Goal: Task Accomplishment & Management: Manage account settings

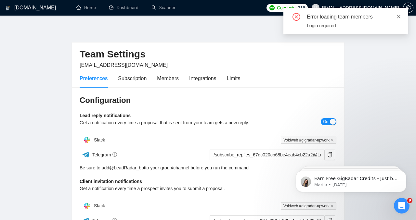
click at [398, 17] on icon "close" at bounding box center [399, 17] width 4 height 4
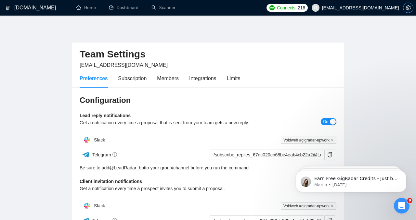
click at [407, 12] on button "button" at bounding box center [408, 8] width 10 height 10
click at [375, 8] on span "spas.k@voidweb.eu" at bounding box center [360, 8] width 77 height 0
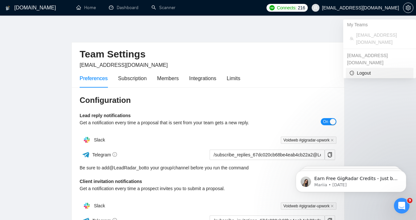
click at [368, 69] on span "Logout" at bounding box center [379, 72] width 60 height 7
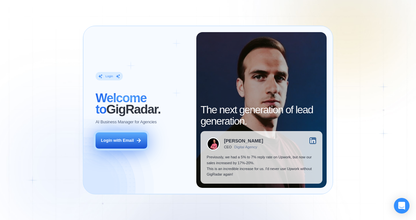
click at [136, 139] on icon at bounding box center [139, 141] width 6 height 6
click at [130, 147] on button "Login with Email" at bounding box center [120, 140] width 51 height 16
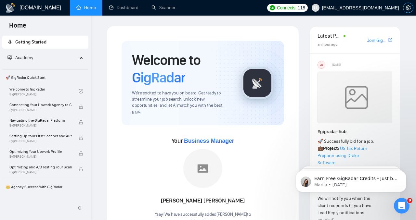
click at [405, 8] on icon "setting" at bounding box center [407, 7] width 5 height 5
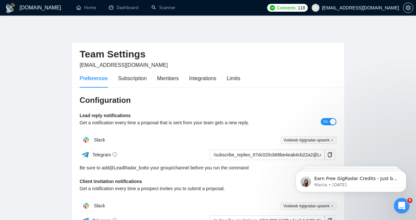
click at [91, 63] on span "spas.k@voidweb.eu" at bounding box center [124, 65] width 88 height 6
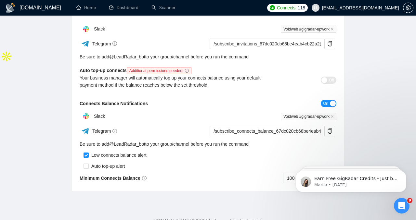
scroll to position [198, 0]
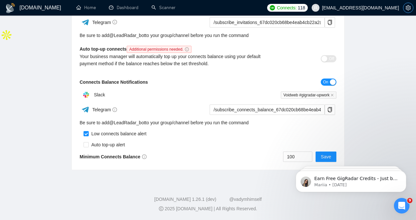
click at [405, 9] on icon "setting" at bounding box center [407, 7] width 5 height 5
click at [383, 8] on span "spas.k@voidweb.eu" at bounding box center [360, 8] width 77 height 0
